Goal: Task Accomplishment & Management: Use online tool/utility

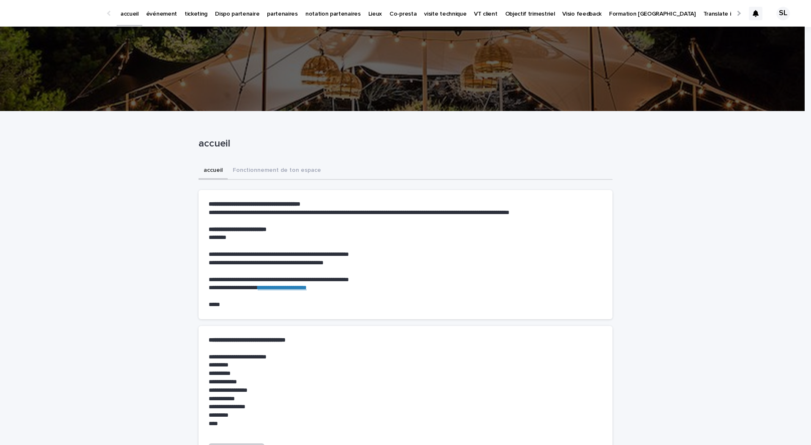
click at [160, 13] on p "événement" at bounding box center [161, 9] width 31 height 18
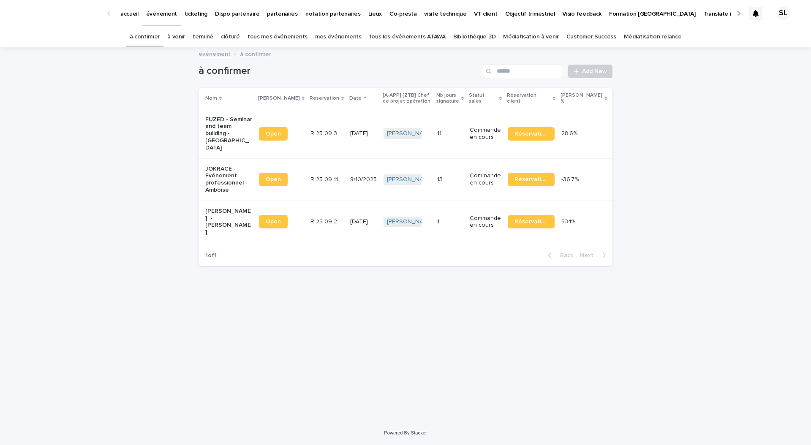
click at [240, 129] on p "FUZED - Seminar and team building - [GEOGRAPHIC_DATA]" at bounding box center [228, 133] width 47 height 35
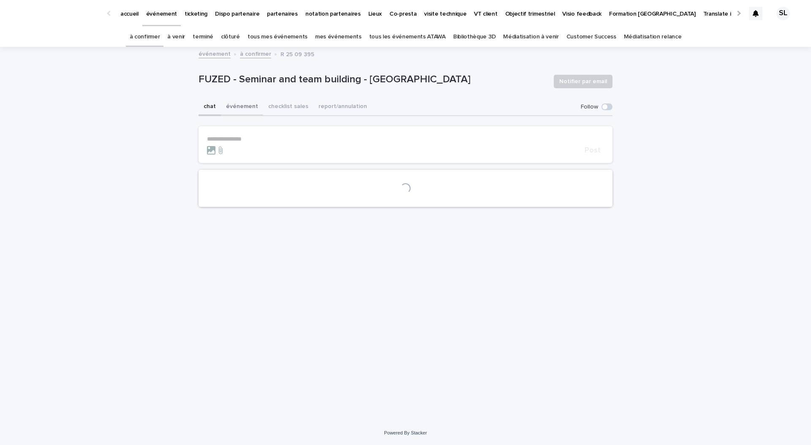
click at [234, 108] on button "événement" at bounding box center [242, 107] width 42 height 18
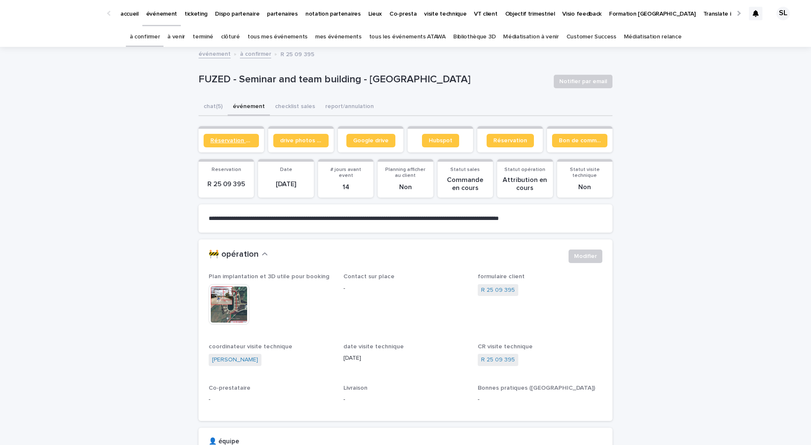
click at [236, 140] on span "Réservation client" at bounding box center [231, 141] width 42 height 6
click at [355, 143] on span "Google drive" at bounding box center [370, 141] width 35 height 6
click at [482, 104] on div "chat (5) événement checklist sales report/annulation" at bounding box center [406, 107] width 414 height 18
click at [227, 310] on img at bounding box center [229, 304] width 41 height 41
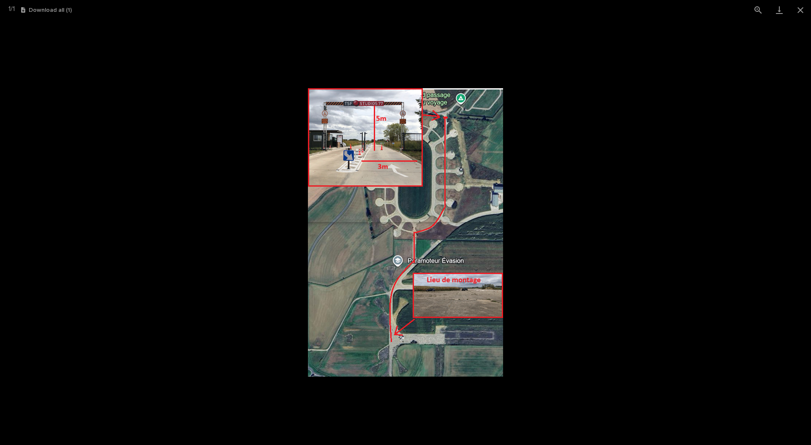
click at [227, 310] on picture at bounding box center [405, 232] width 811 height 425
click at [171, 174] on picture at bounding box center [405, 232] width 811 height 425
